Goal: Book appointment/travel/reservation

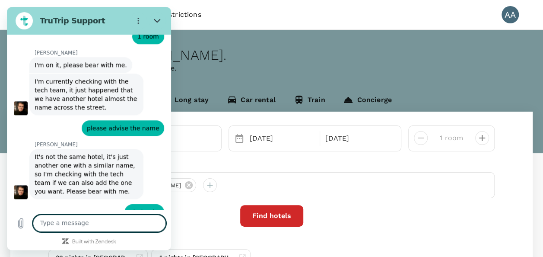
scroll to position [5304, 0]
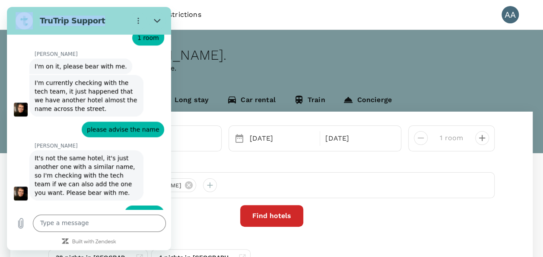
drag, startPoint x: 113, startPoint y: 30, endPoint x: 354, endPoint y: 50, distance: 241.6
click at [171, 50] on html "TruTrip Support This chat is recorded using a cloud service and is subject to t…" at bounding box center [89, 128] width 164 height 243
drag, startPoint x: 81, startPoint y: 109, endPoint x: 149, endPoint y: 106, distance: 67.5
copy span ""1 Sukhumvit 59";"
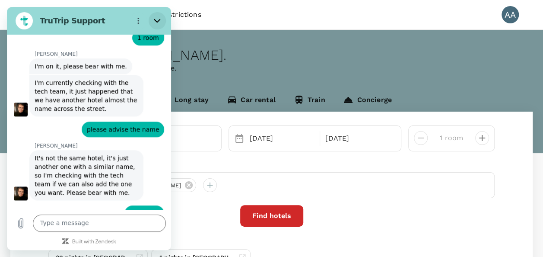
click at [163, 21] on button "Close" at bounding box center [157, 20] width 17 height 17
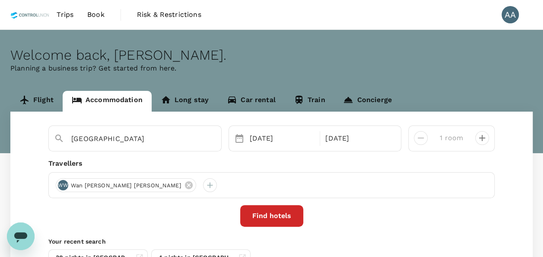
drag, startPoint x: 201, startPoint y: 137, endPoint x: 3, endPoint y: 132, distance: 198.4
click at [3, 132] on div "Flight Accommodation Long stay Car rental Train Concierge Hotel Casuarina@Kuala…" at bounding box center [271, 190] width 543 height 198
click at [211, 139] on icon "Clear" at bounding box center [210, 138] width 9 height 9
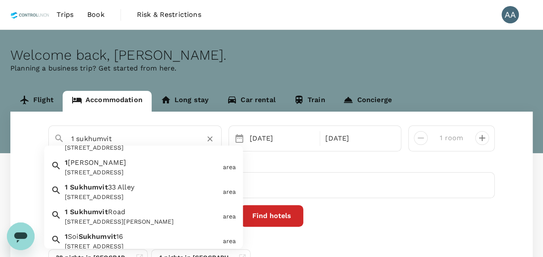
scroll to position [86, 0]
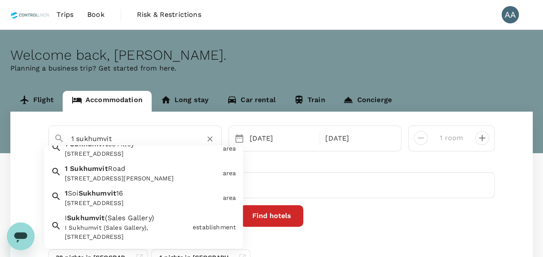
click at [118, 138] on input "1 sukhumvit" at bounding box center [131, 138] width 121 height 13
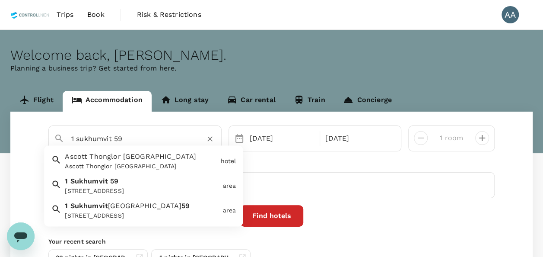
click at [134, 155] on span "Ascott Thonglor [GEOGRAPHIC_DATA]" at bounding box center [130, 157] width 131 height 8
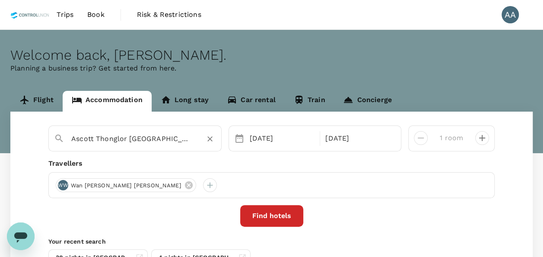
type input "Ascott Thonglor [GEOGRAPHIC_DATA]"
click at [290, 136] on div "08 Oct" at bounding box center [282, 138] width 72 height 17
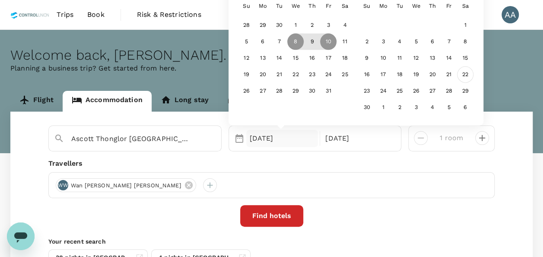
click at [466, 77] on div "22" at bounding box center [465, 75] width 16 height 16
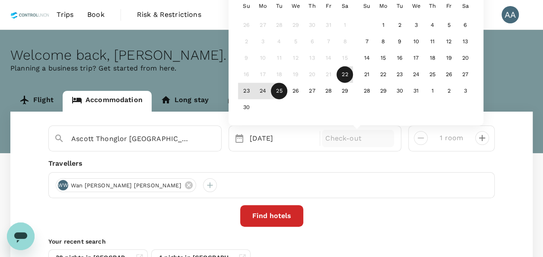
click at [284, 91] on div "25" at bounding box center [279, 91] width 16 height 16
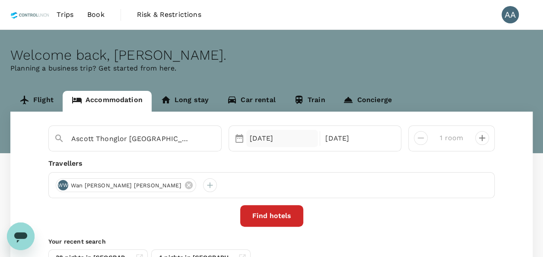
click at [291, 138] on div "22 Nov" at bounding box center [282, 138] width 72 height 17
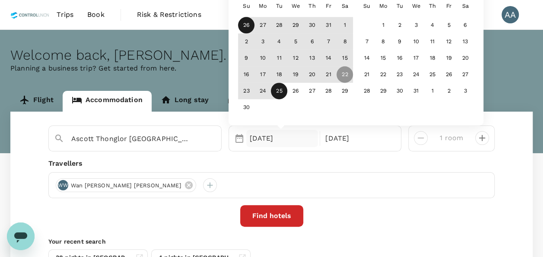
click at [245, 26] on div "26" at bounding box center [246, 25] width 16 height 16
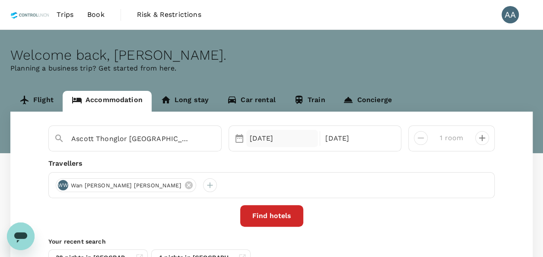
click at [277, 136] on div "26 Oct" at bounding box center [282, 138] width 72 height 17
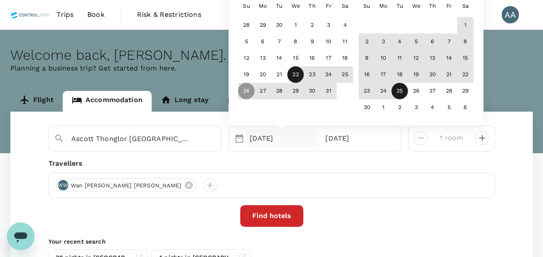
click at [300, 81] on div "22" at bounding box center [295, 75] width 16 height 16
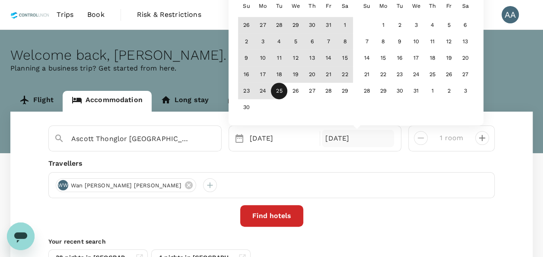
click at [278, 91] on div "25" at bounding box center [279, 91] width 16 height 16
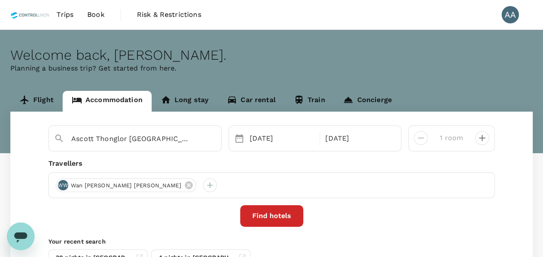
click at [331, 156] on div "Ascott Thonglor Bangkok Selected date: Wednesday, October 22nd, 2025 22 Oct Sel…" at bounding box center [271, 200] width 523 height 177
click at [336, 139] on div "25 Nov" at bounding box center [358, 138] width 72 height 17
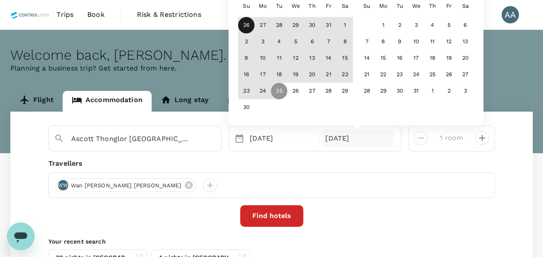
click at [249, 27] on div "26" at bounding box center [246, 25] width 16 height 16
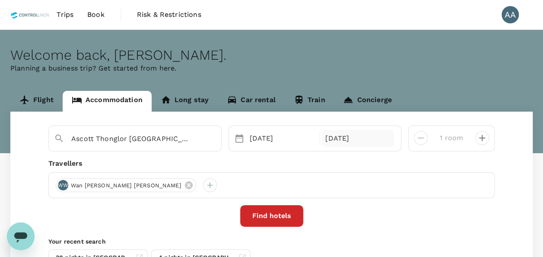
click at [332, 139] on div "26 Oct" at bounding box center [358, 138] width 72 height 17
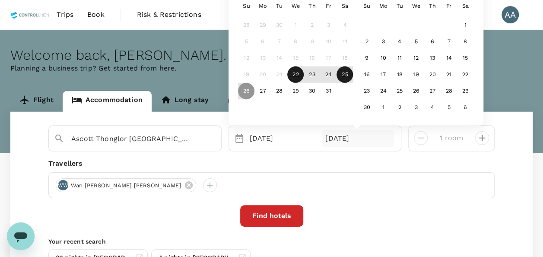
click at [342, 78] on div "25" at bounding box center [345, 75] width 16 height 16
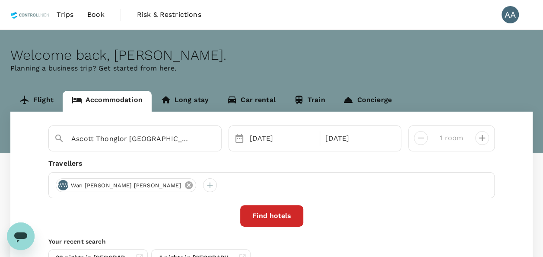
click at [184, 182] on icon at bounding box center [189, 185] width 10 height 10
click at [60, 182] on div at bounding box center [63, 185] width 14 height 14
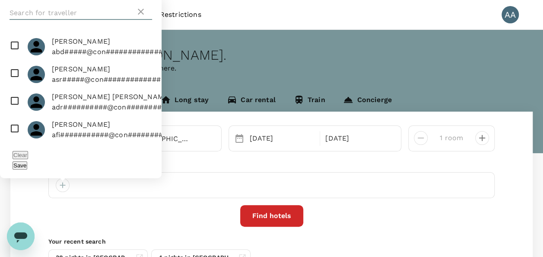
click at [37, 20] on input "text" at bounding box center [73, 13] width 126 height 14
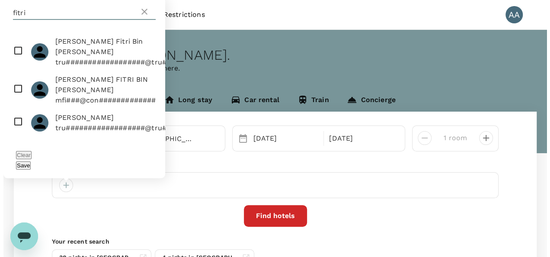
scroll to position [50, 0]
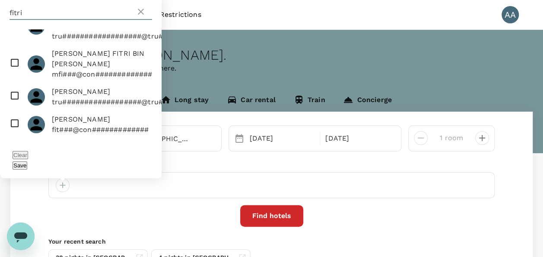
type input "fitri"
click at [14, 128] on input "checkbox" at bounding box center [81, 125] width 162 height 28
checkbox input "true"
click at [27, 167] on button "Save" at bounding box center [20, 165] width 15 height 8
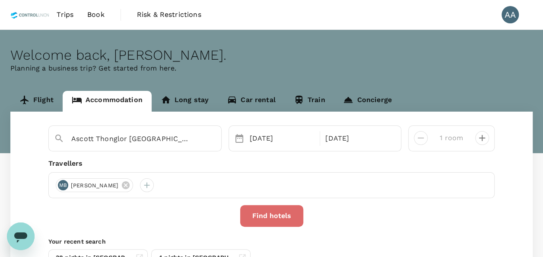
click at [268, 217] on button "Find hotels" at bounding box center [271, 216] width 63 height 22
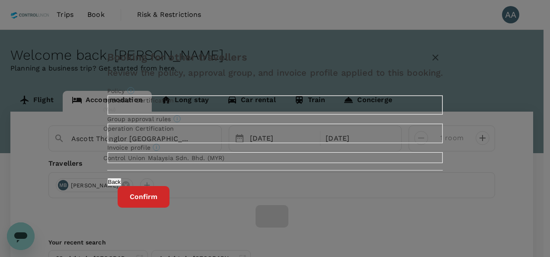
click at [354, 207] on div "Back Confirm" at bounding box center [275, 188] width 357 height 37
click at [169, 207] on button "Confirm" at bounding box center [144, 197] width 52 height 22
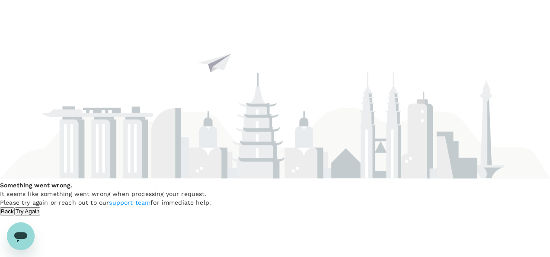
click at [41, 208] on button "Try Again" at bounding box center [28, 211] width 26 height 8
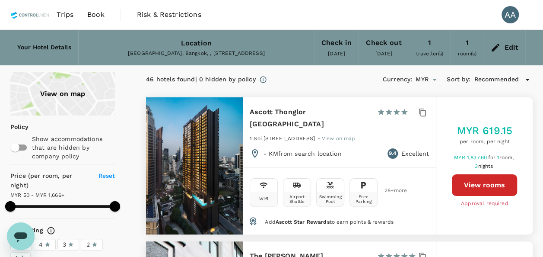
type input "1664.83"
